Goal: Information Seeking & Learning: Learn about a topic

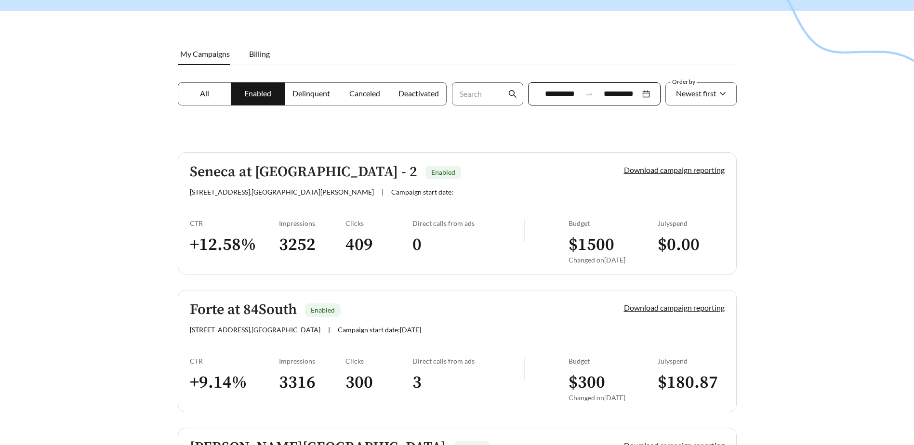
scroll to position [145, 0]
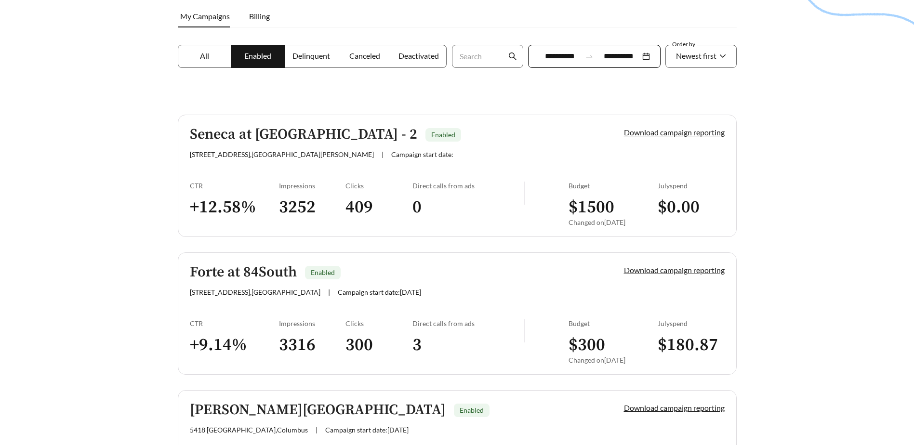
click at [286, 141] on h5 "Seneca at [GEOGRAPHIC_DATA] - 2" at bounding box center [303, 135] width 227 height 16
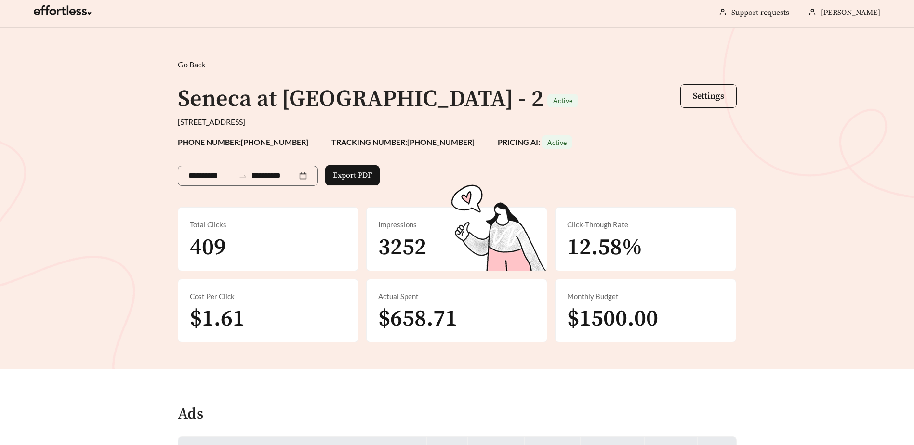
scroll to position [96, 0]
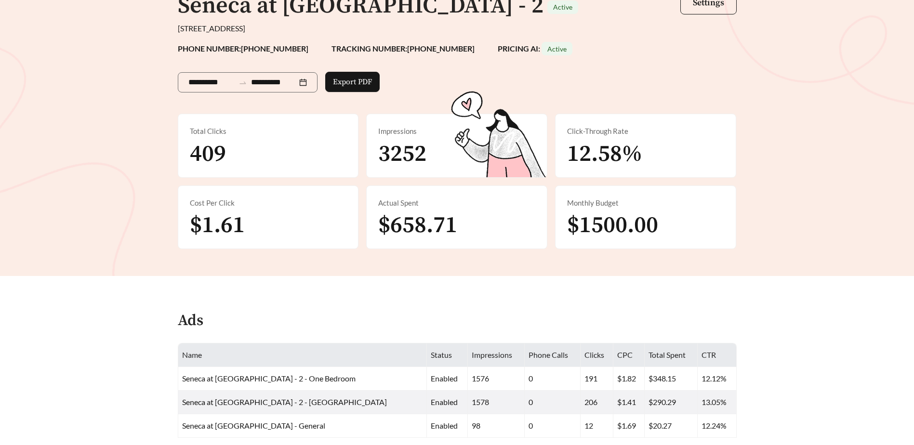
click at [575, 225] on span "$1500.00" at bounding box center [612, 225] width 91 height 29
drag, startPoint x: 575, startPoint y: 225, endPoint x: 588, endPoint y: 251, distance: 29.1
click at [588, 251] on div "**********" at bounding box center [457, 105] width 914 height 342
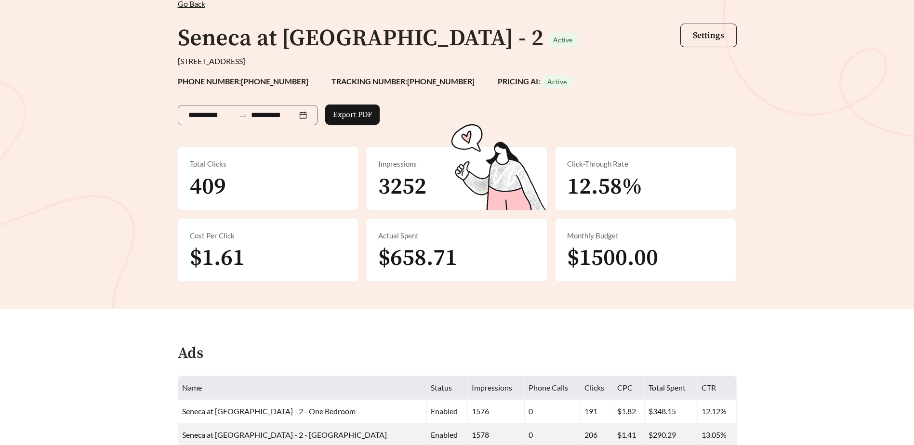
scroll to position [48, 0]
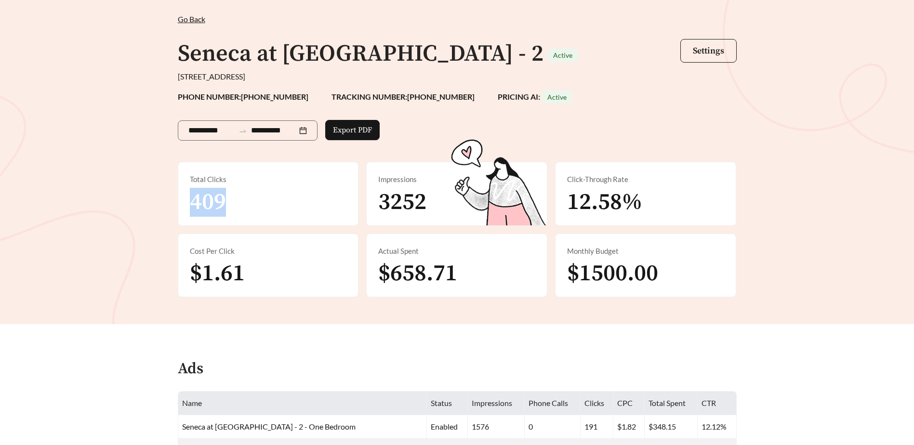
drag, startPoint x: 235, startPoint y: 197, endPoint x: 179, endPoint y: 197, distance: 55.9
click at [179, 197] on div "Total Clicks 409" at bounding box center [268, 193] width 180 height 63
drag, startPoint x: 179, startPoint y: 197, endPoint x: 162, endPoint y: 201, distance: 17.5
click at [162, 201] on div "**********" at bounding box center [457, 154] width 914 height 342
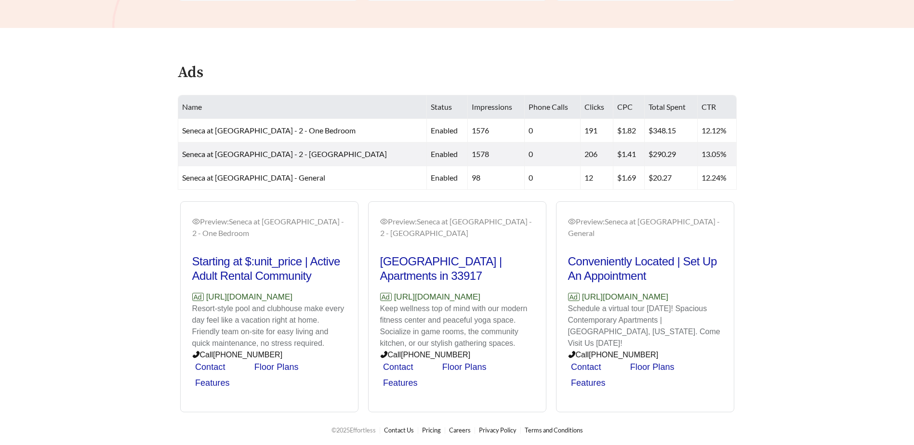
scroll to position [346, 0]
